Goal: Communication & Community: Answer question/provide support

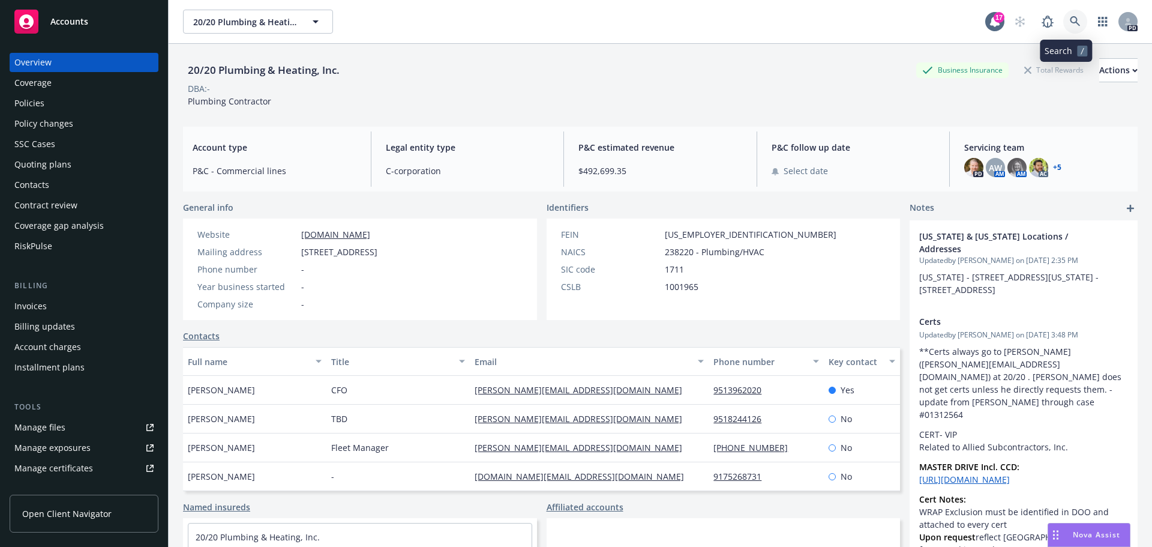
click at [1070, 23] on icon at bounding box center [1075, 21] width 10 height 10
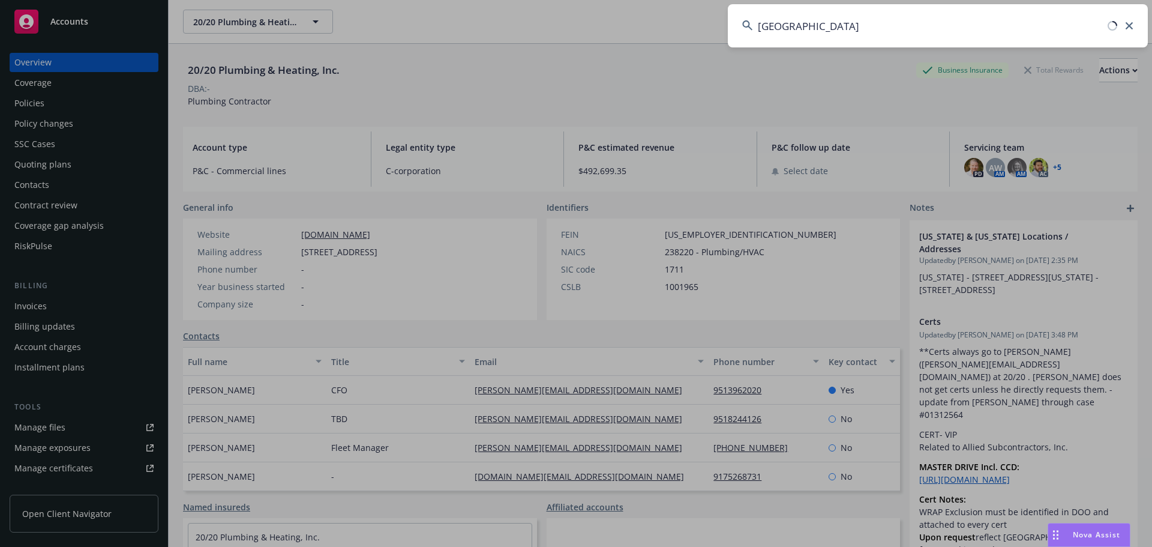
type input "[GEOGRAPHIC_DATA]"
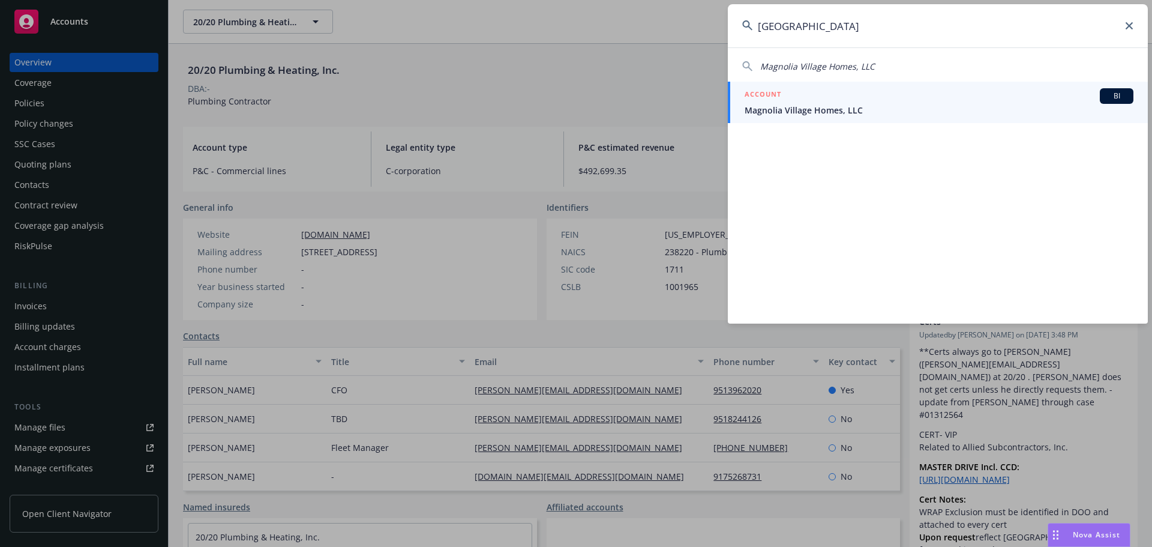
click at [780, 112] on span "Magnolia Village Homes, LLC" at bounding box center [939, 110] width 389 height 13
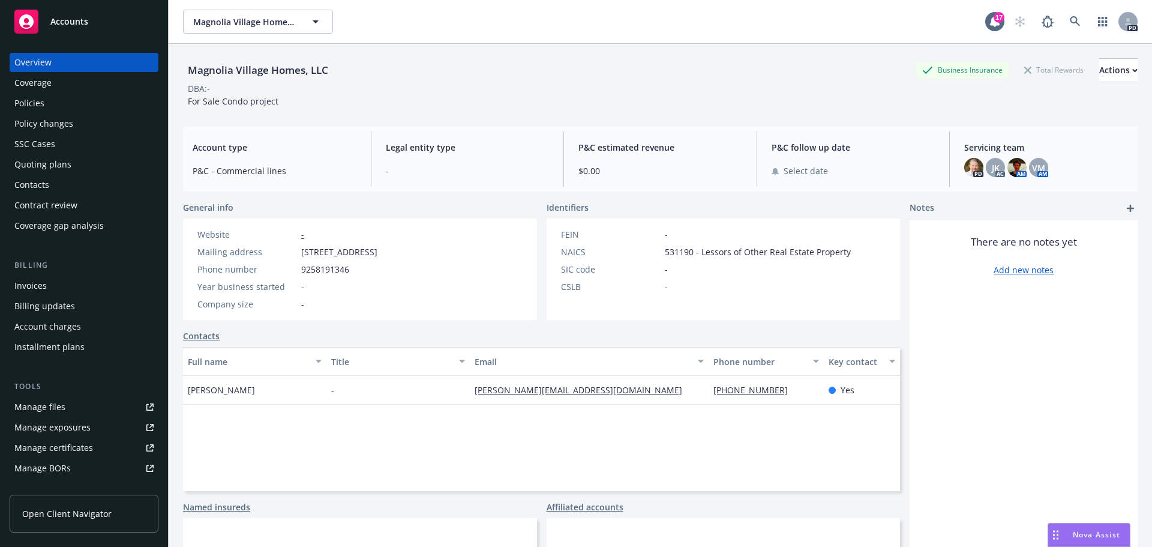
click at [1083, 532] on span "Nova Assist" at bounding box center [1096, 534] width 47 height 10
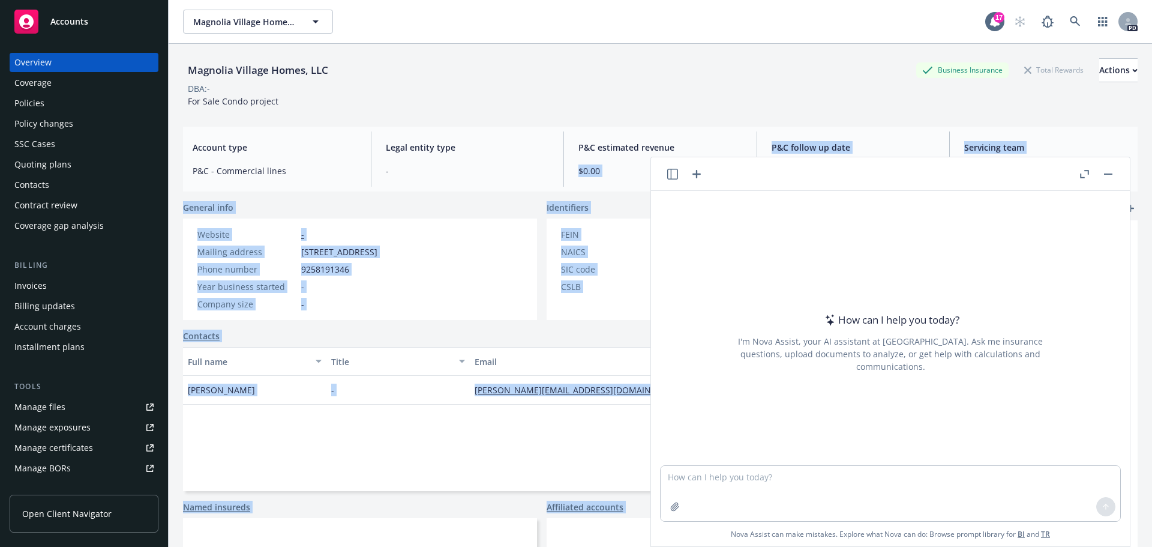
drag, startPoint x: 870, startPoint y: 178, endPoint x: 682, endPoint y: 146, distance: 191.0
click at [682, 146] on body "Accounts Overview Coverage Policies Policy changes SSC Cases Quoting plans Cont…" at bounding box center [576, 273] width 1152 height 547
click at [783, 177] on header at bounding box center [890, 174] width 479 height 34
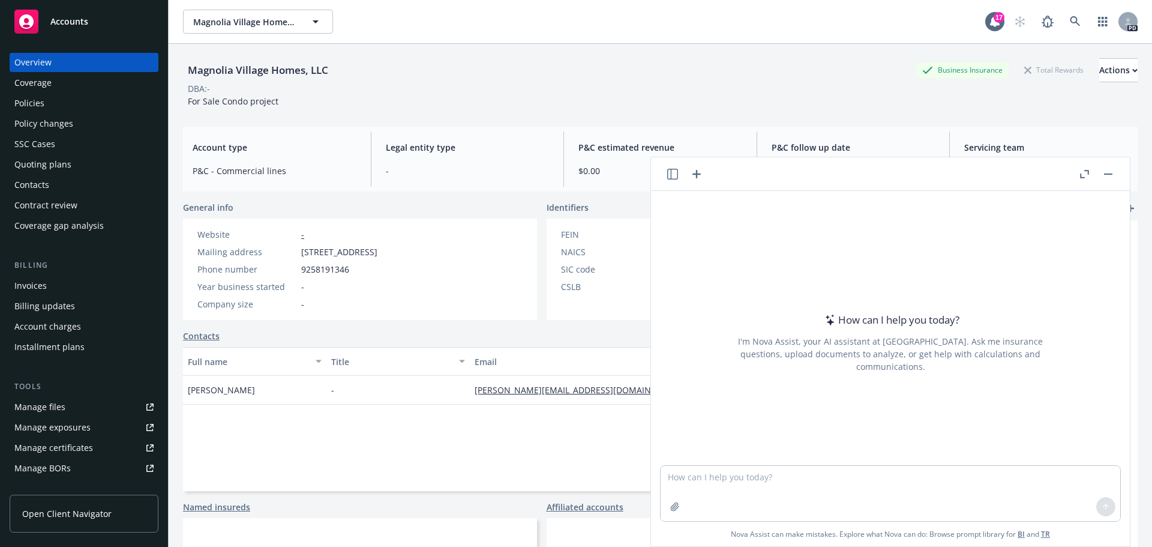
click at [1085, 172] on icon "button" at bounding box center [1084, 174] width 9 height 8
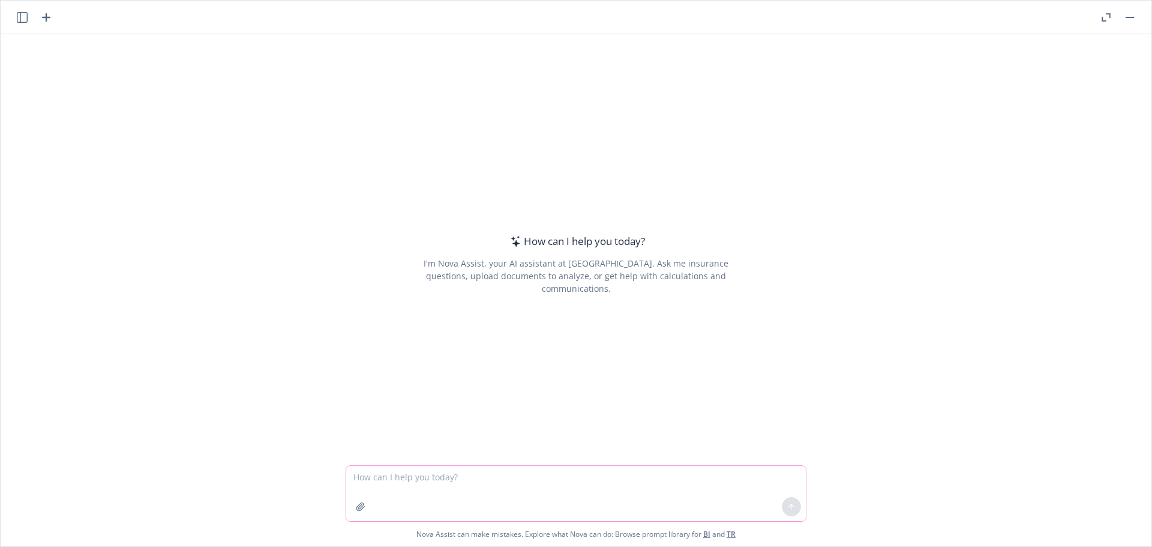
click at [365, 478] on textarea at bounding box center [576, 493] width 460 height 55
click at [356, 505] on icon "button" at bounding box center [361, 507] width 10 height 10
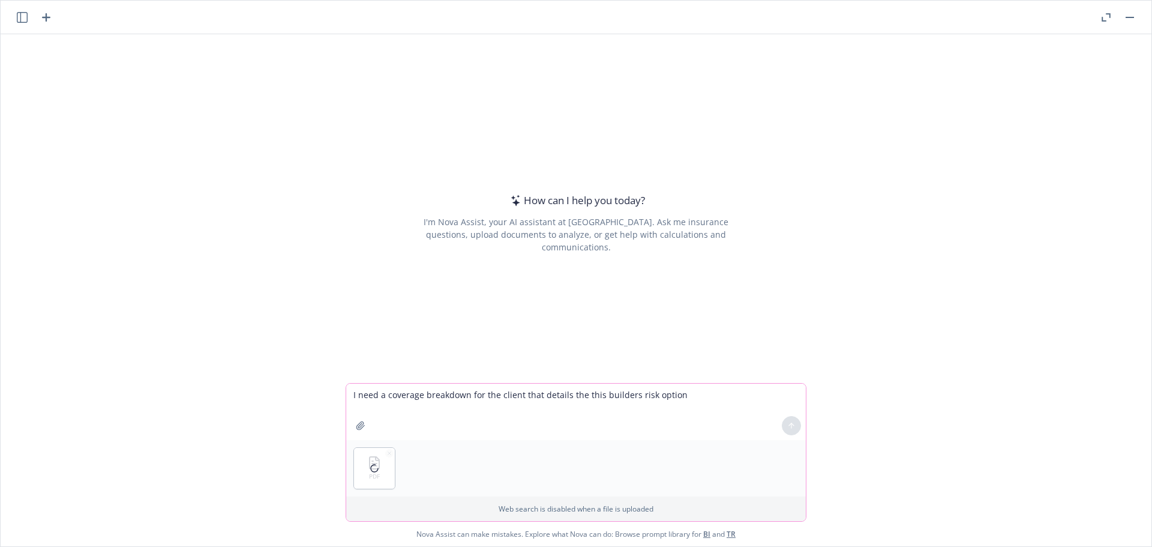
click at [679, 388] on textarea "I need a coverage breakdown for the client that details the this builders risk …" at bounding box center [576, 412] width 460 height 56
click at [683, 395] on textarea "I need a coverage breakdown for the client that details the this builders risk …" at bounding box center [576, 412] width 460 height 56
click at [387, 408] on textarea "I need a coverage breakdown for the client that details the this builders risk …" at bounding box center [576, 412] width 460 height 56
click at [459, 409] on textarea "I need a coverage breakdown for the client that details the this builders risk …" at bounding box center [576, 412] width 460 height 56
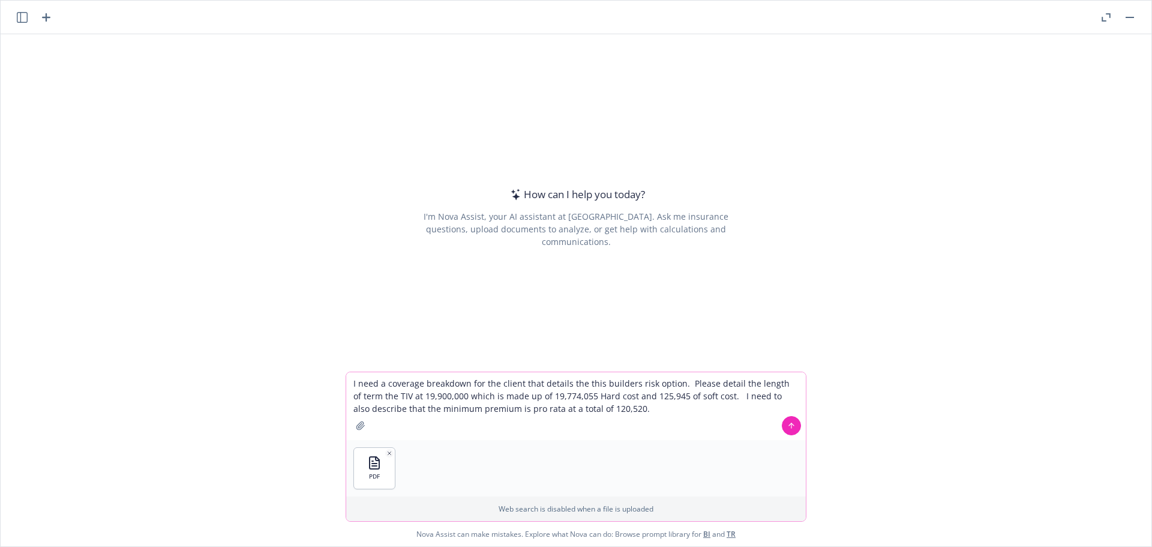
type textarea "I need a coverage breakdown for the client that details the this builders risk …"
click at [789, 423] on icon at bounding box center [792, 425] width 8 height 8
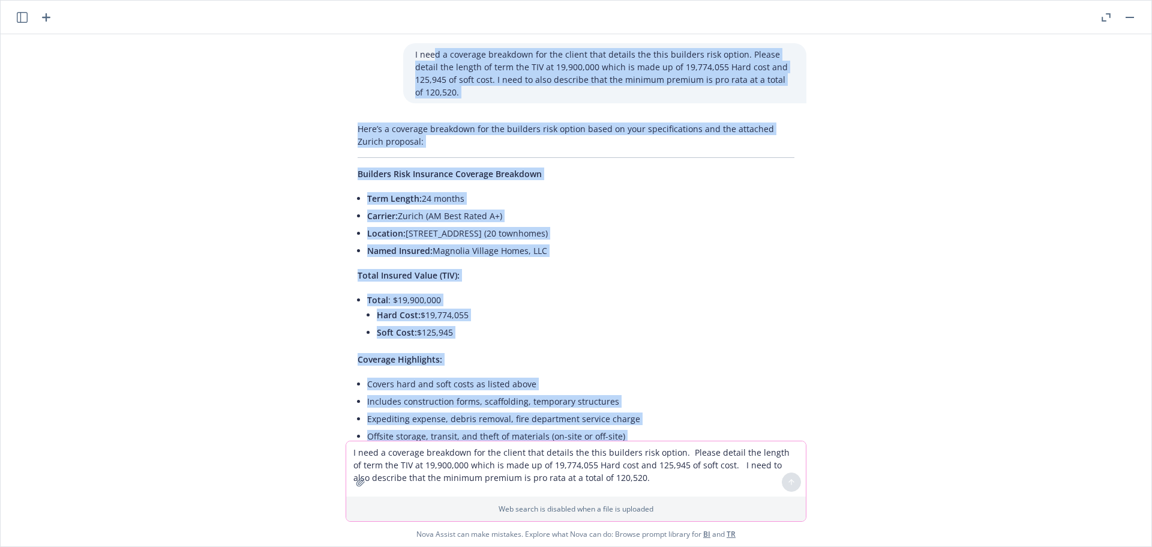
scroll to position [37, 0]
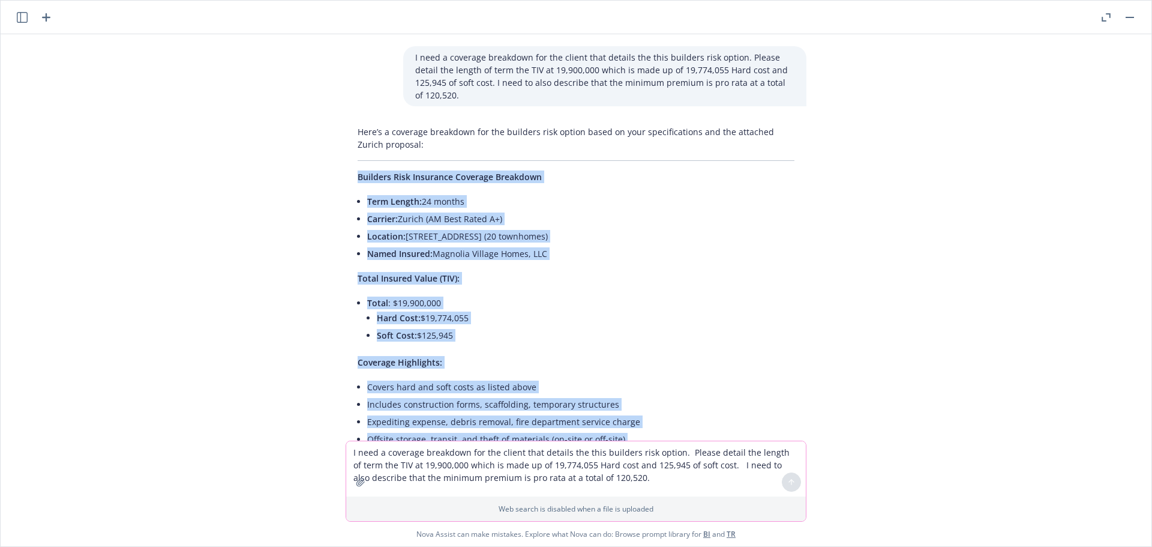
drag, startPoint x: 798, startPoint y: 376, endPoint x: 335, endPoint y: 170, distance: 507.3
copy div "Loremips Dolo Sitametco Adipisci Elitseddo Eius Tempor: 61 incidi Utlabor: Etdo…"
click at [667, 327] on li "Soft Cost: $125,945" at bounding box center [586, 335] width 418 height 17
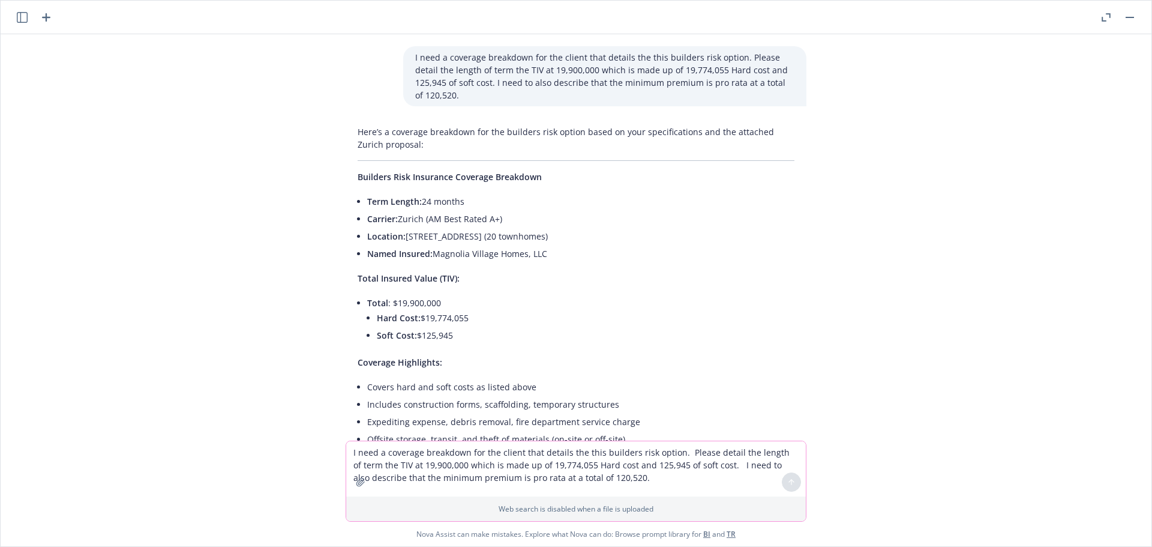
click at [411, 459] on textarea "I need a coverage breakdown for the client that details the this builders risk …" at bounding box center [576, 468] width 460 height 55
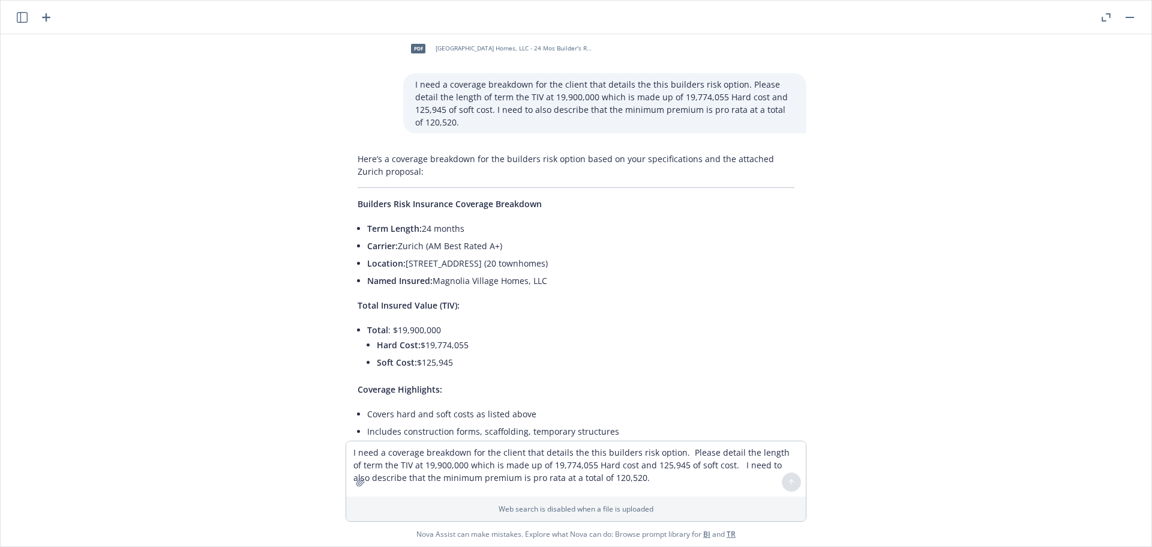
scroll to position [0, 0]
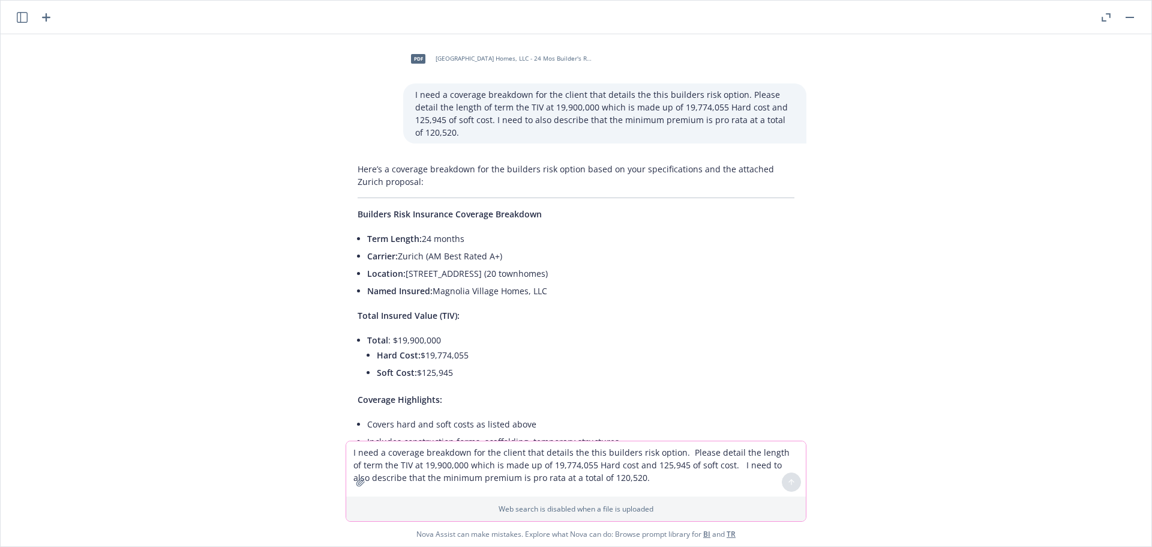
click at [369, 459] on textarea "I need a coverage breakdown for the client that details the this builders risk …" at bounding box center [576, 468] width 460 height 55
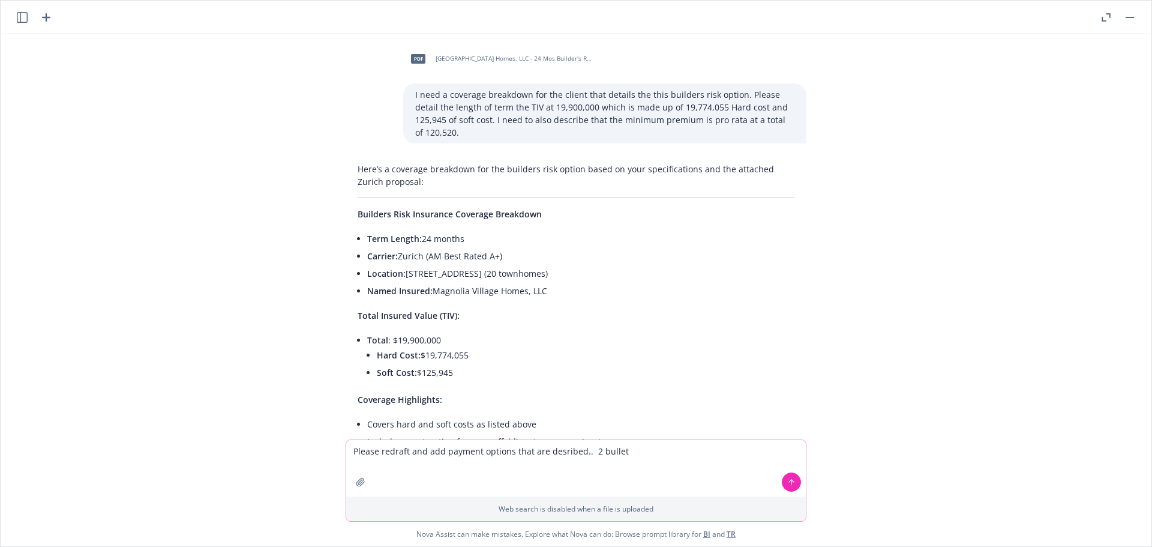
type textarea "Please redraft and add payment options that are desribed.. 2 bullets"
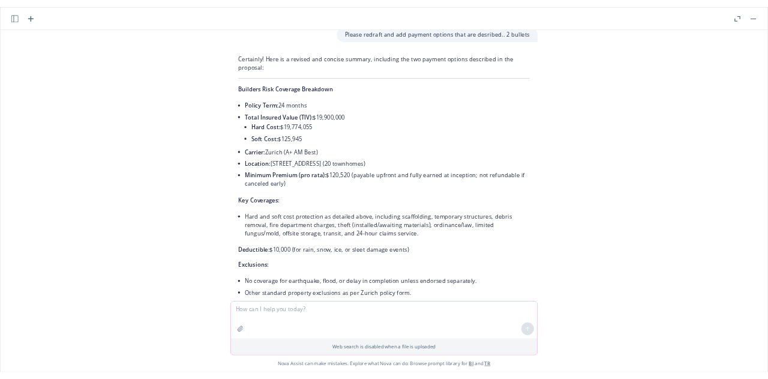
scroll to position [1286, 0]
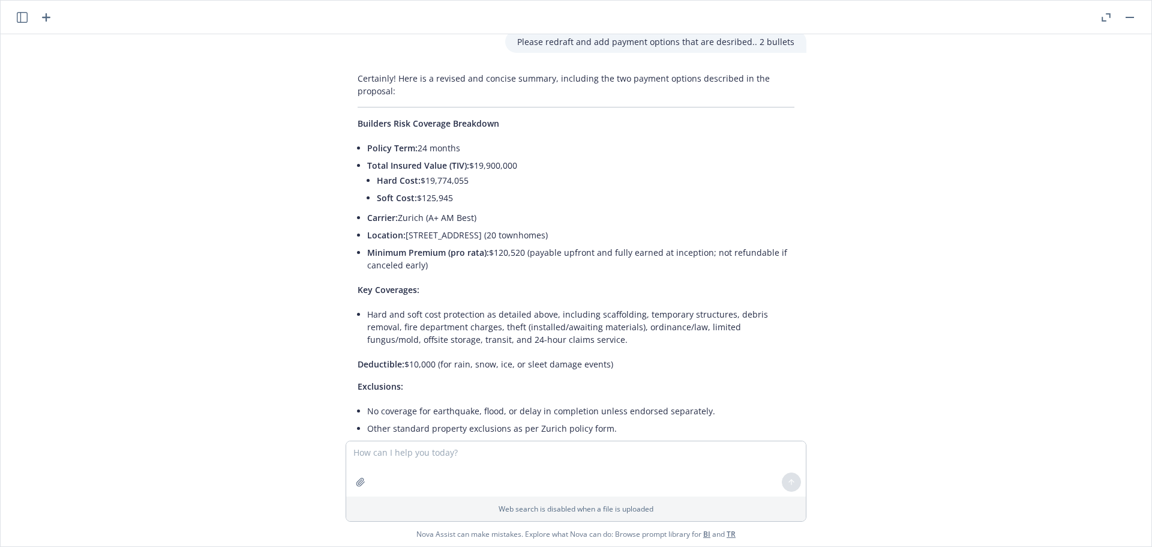
click at [1128, 17] on rect "button" at bounding box center [1130, 17] width 8 height 1
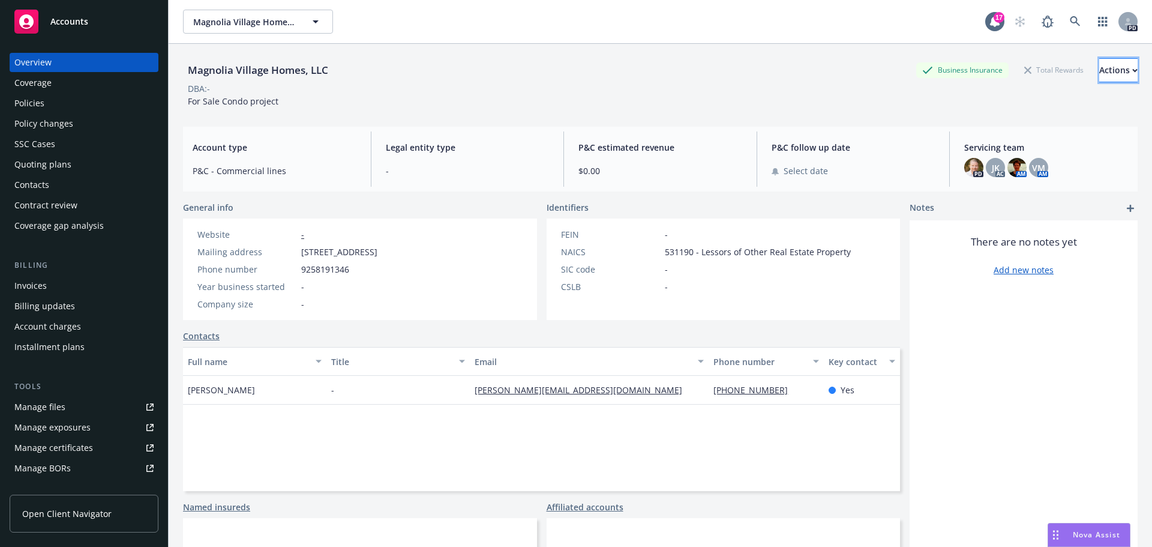
click at [1100, 77] on div "Actions" at bounding box center [1119, 70] width 38 height 23
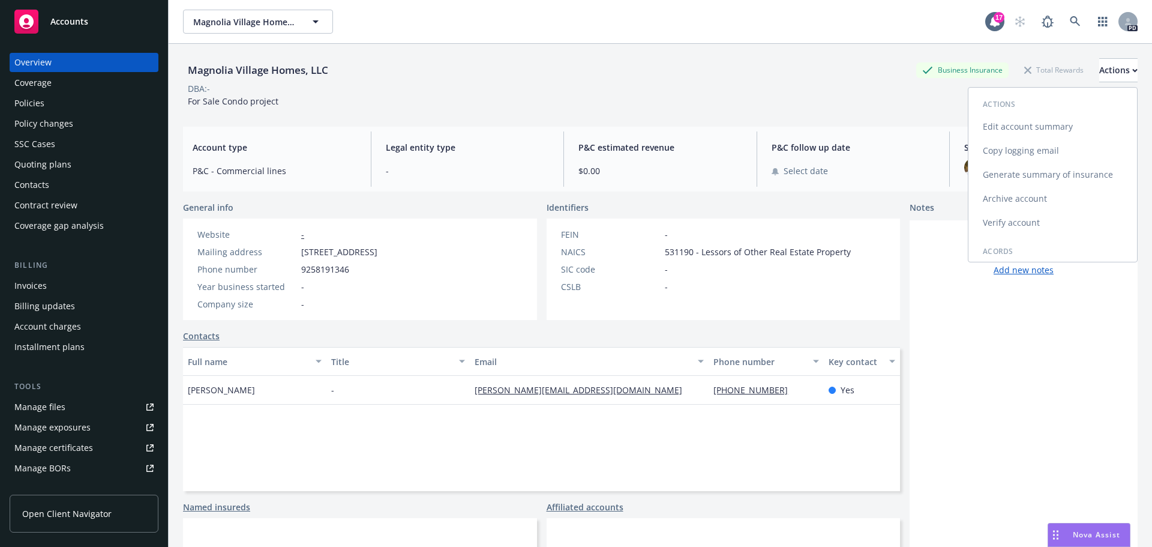
click at [1029, 148] on link "Copy logging email" at bounding box center [1053, 151] width 169 height 24
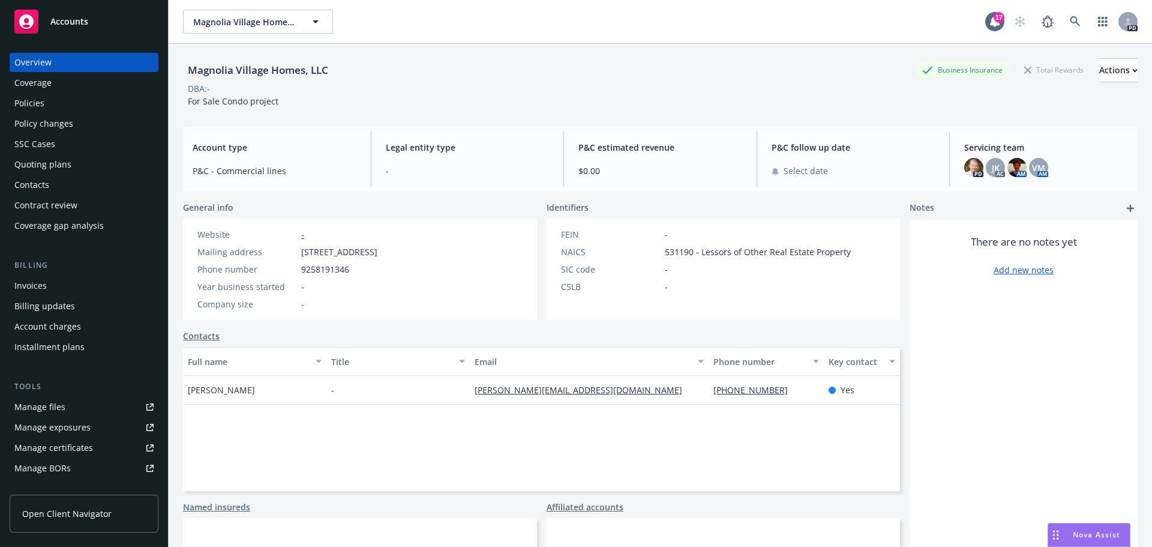
click at [1086, 538] on span "Nova Assist" at bounding box center [1096, 534] width 47 height 10
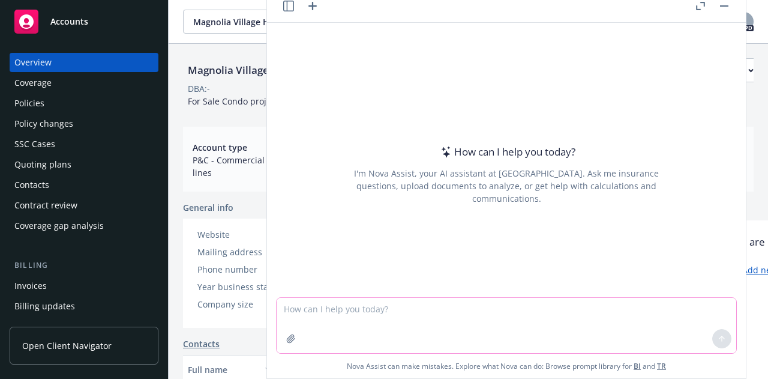
click at [332, 309] on textarea at bounding box center [507, 325] width 460 height 55
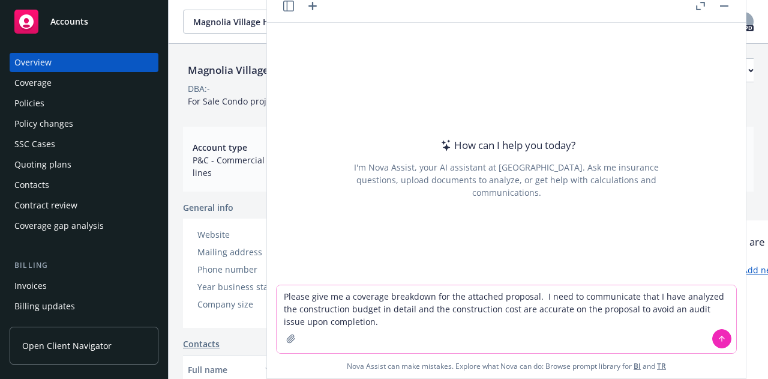
click at [289, 340] on icon "button" at bounding box center [291, 338] width 8 height 8
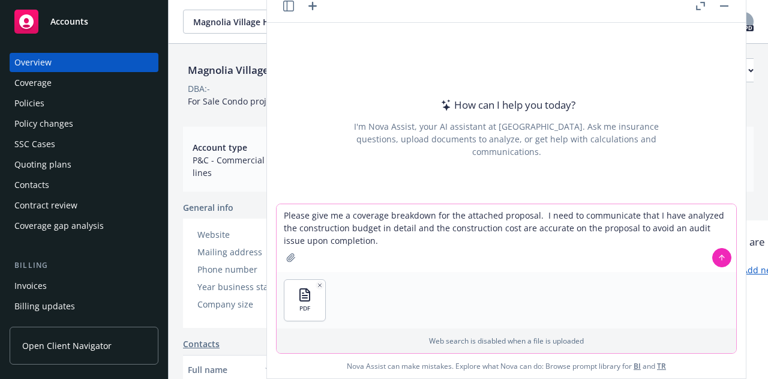
click at [337, 241] on textarea "Please give me a coverage breakdown for the attached proposal. I need to commun…" at bounding box center [507, 238] width 460 height 68
type textarea "Please give me a coverage breakdown for the attached proposal. I need to commun…"
click at [718, 261] on icon at bounding box center [722, 257] width 8 height 8
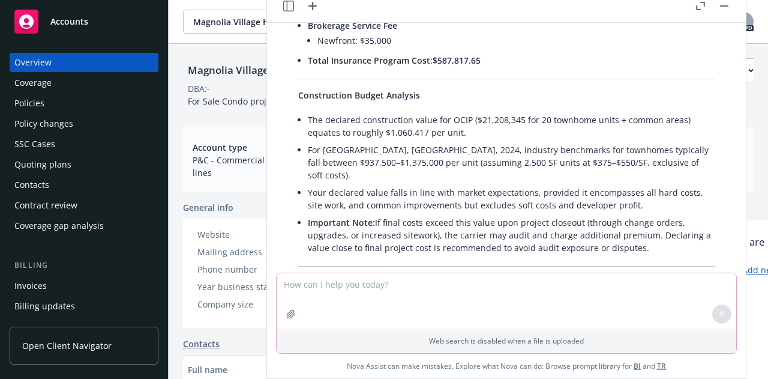
scroll to position [463, 0]
click at [301, 286] on textarea at bounding box center [507, 300] width 460 height 55
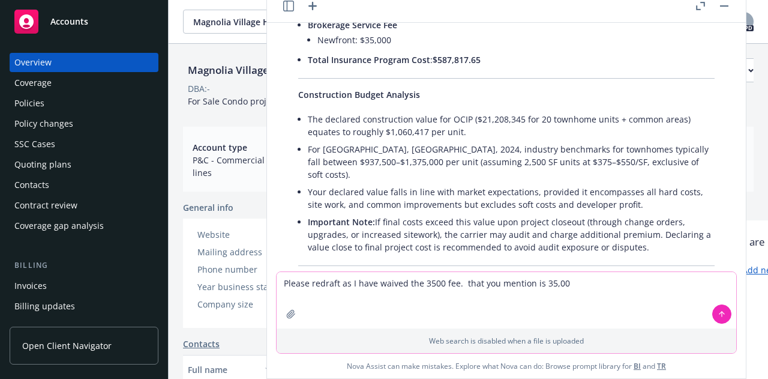
type textarea "Please redraft as I have waived the 3500 fee. that you mention is 35,000"
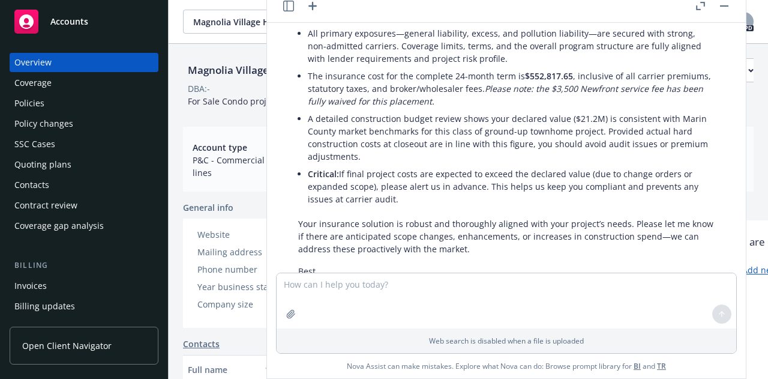
scroll to position [1301, 0]
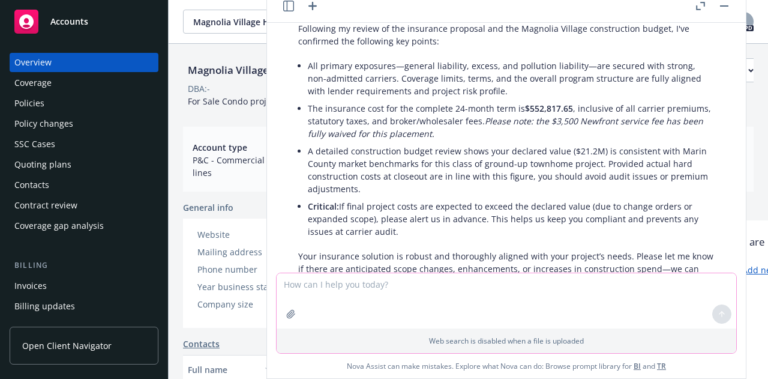
click at [328, 285] on textarea at bounding box center [507, 300] width 460 height 55
type textarea "where are you getting the 552,817.65"
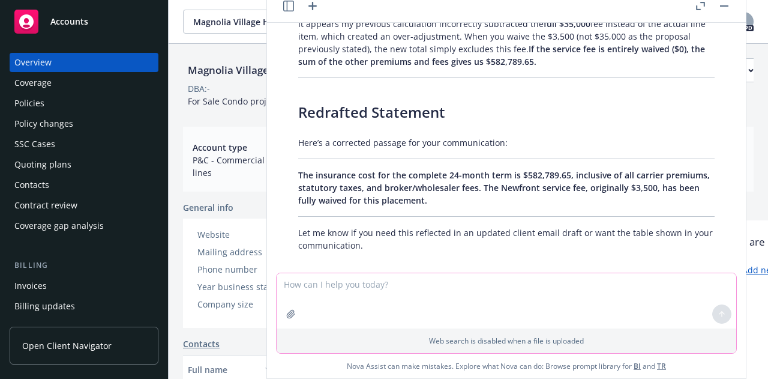
scroll to position [2007, 0]
type textarea "I am getting 581,818.12"
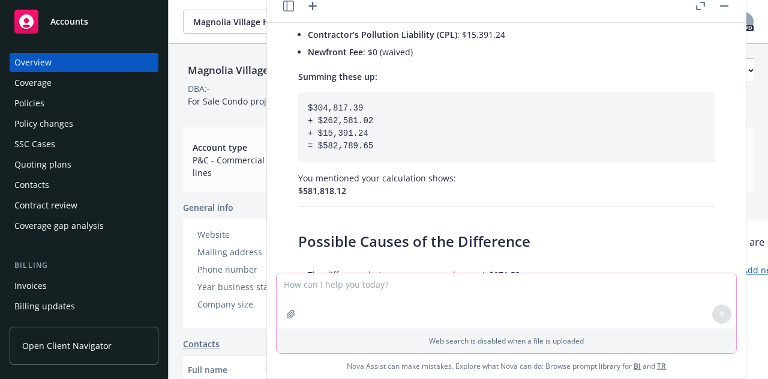
scroll to position [2385, 0]
type textarea "I have 304,017.75 for the first sum?"
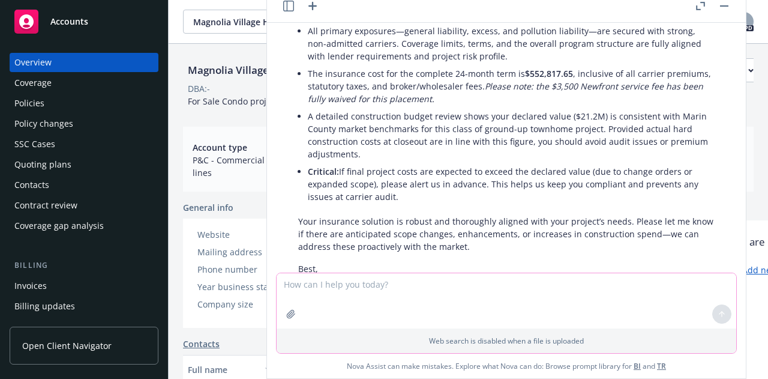
scroll to position [1354, 0]
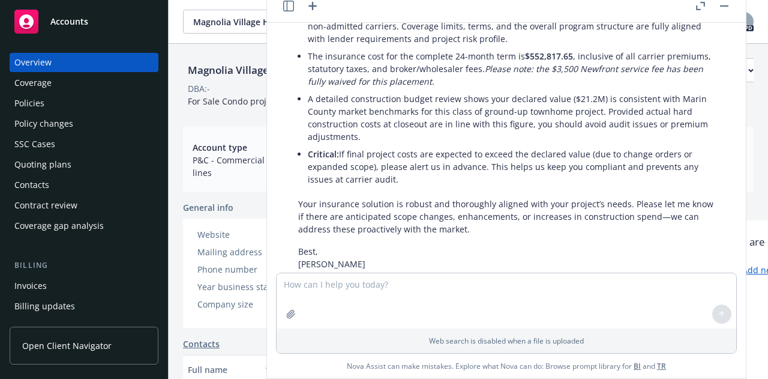
click at [482, 216] on p "Your insurance solution is robust and thoroughly aligned with your project’s ne…" at bounding box center [506, 216] width 417 height 38
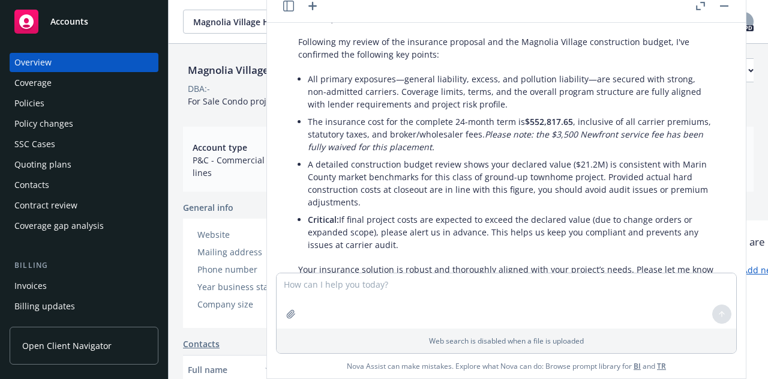
scroll to position [1293, 0]
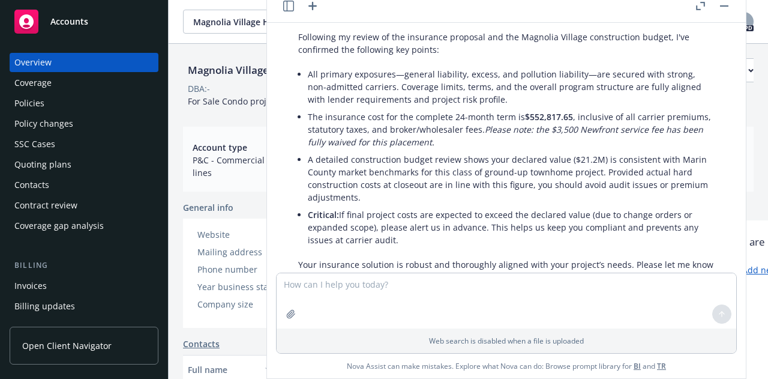
click at [394, 229] on li "Critical: If final project costs are expected to exceed the declared value (due…" at bounding box center [511, 227] width 407 height 43
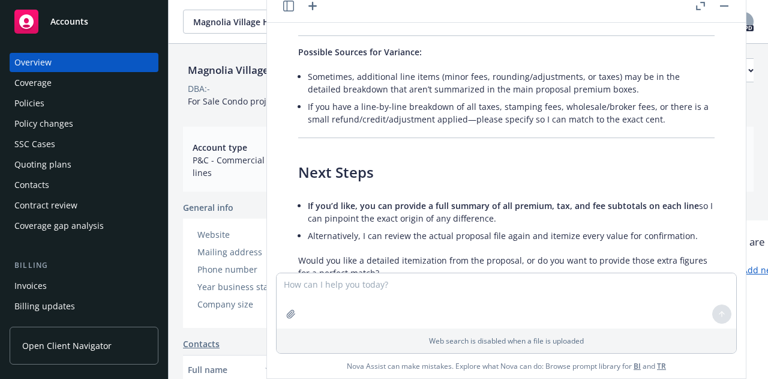
scroll to position [3313, 0]
